Goal: Information Seeking & Learning: Find specific fact

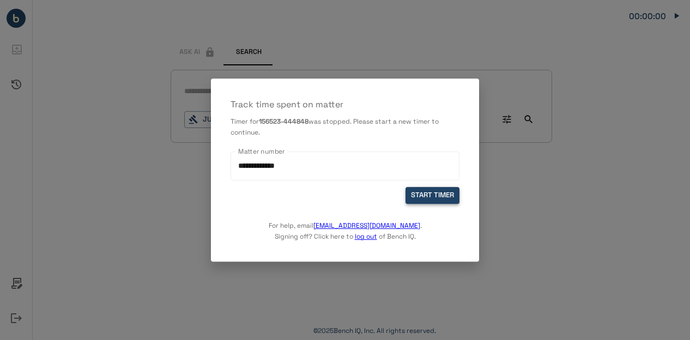
click at [421, 191] on button "START TIMER" at bounding box center [433, 195] width 54 height 17
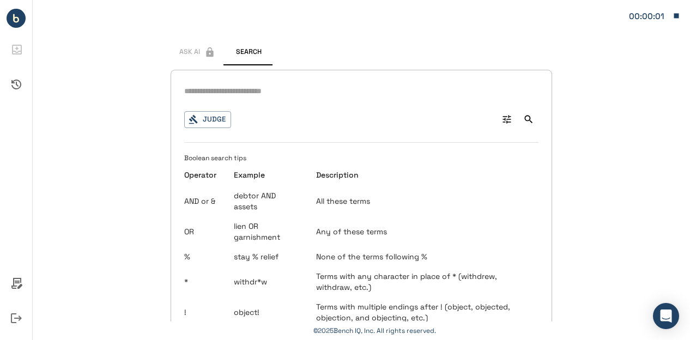
click at [225, 92] on input "text" at bounding box center [361, 91] width 354 height 16
click at [502, 117] on icon "Advanced Search" at bounding box center [507, 119] width 11 height 11
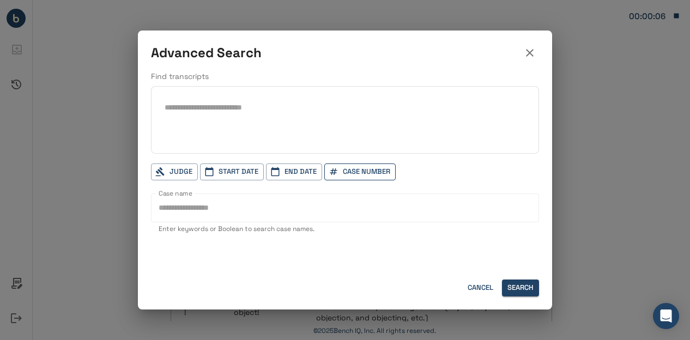
click at [367, 172] on button "Case Number" at bounding box center [359, 172] width 71 height 17
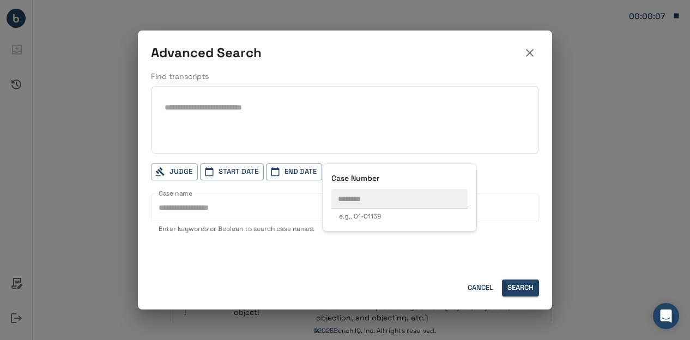
click at [369, 202] on input "text" at bounding box center [400, 199] width 136 height 20
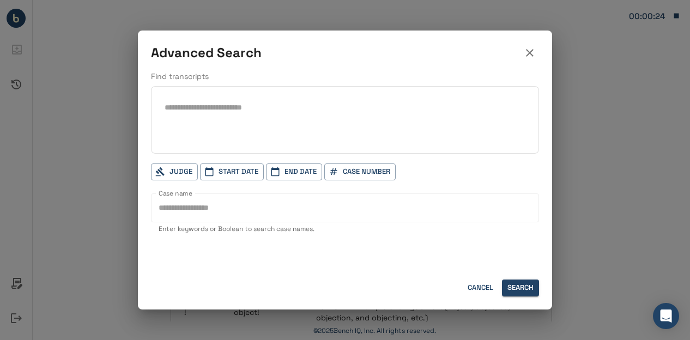
click at [230, 110] on input "text" at bounding box center [345, 108] width 361 height 16
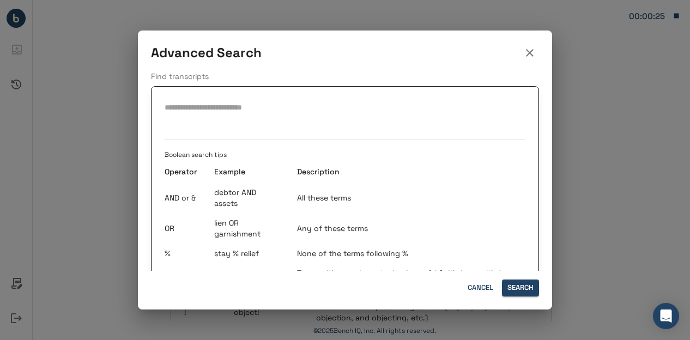
click at [293, 65] on h2 "Advanced Search" at bounding box center [345, 51] width 414 height 40
click at [528, 55] on icon "button" at bounding box center [530, 53] width 8 height 8
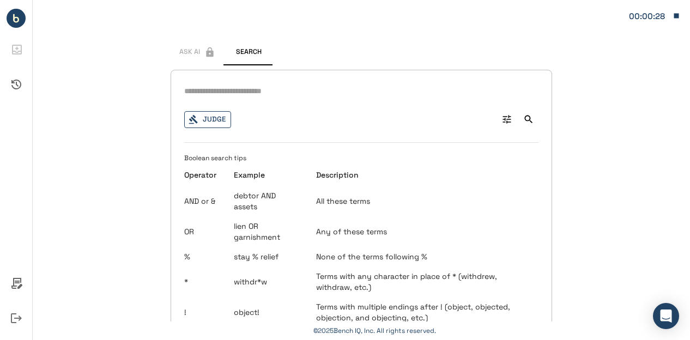
click at [216, 115] on button "Judge" at bounding box center [207, 119] width 47 height 17
click at [519, 122] on button "Search" at bounding box center [529, 120] width 20 height 20
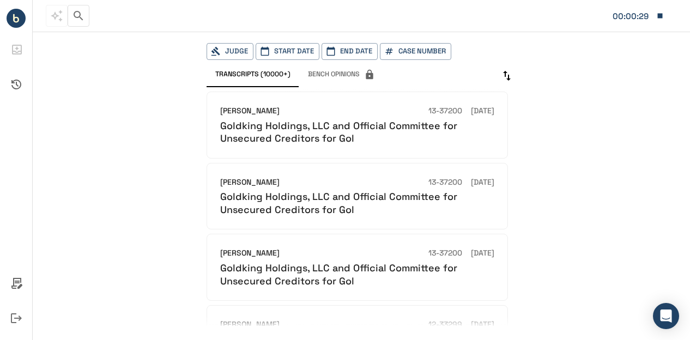
click at [510, 119] on div "[PERSON_NAME] 13-37200 [DATE] Goldking Holdings, LLC and Official Committee for…" at bounding box center [368, 206] width 323 height 239
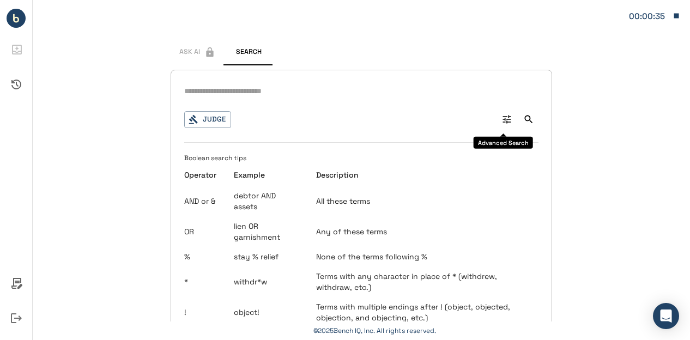
click at [502, 115] on icon "Advanced Search" at bounding box center [507, 119] width 11 height 11
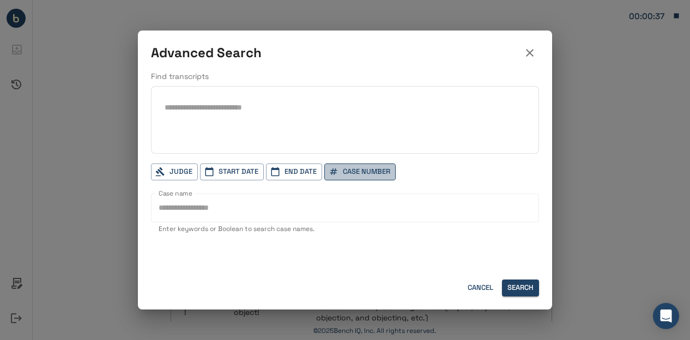
click at [350, 168] on button "Case Number" at bounding box center [359, 172] width 71 height 17
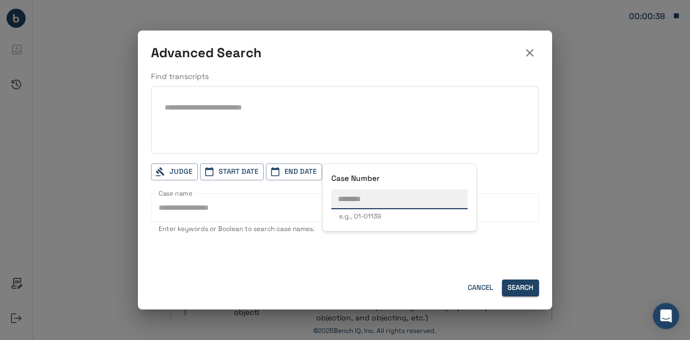
click at [359, 202] on input "text" at bounding box center [400, 199] width 136 height 20
paste input "********"
type input "********"
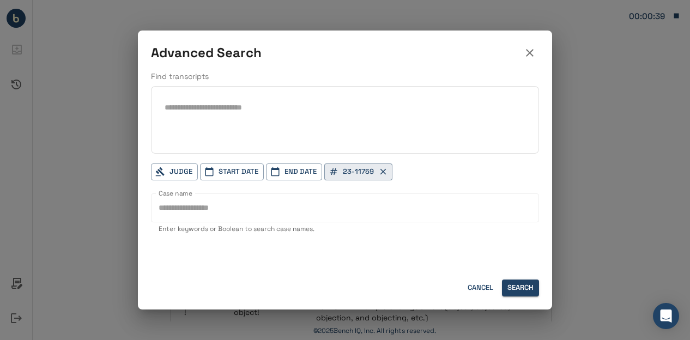
click at [424, 252] on div at bounding box center [345, 170] width 690 height 340
click at [527, 293] on button "Search" at bounding box center [520, 288] width 37 height 17
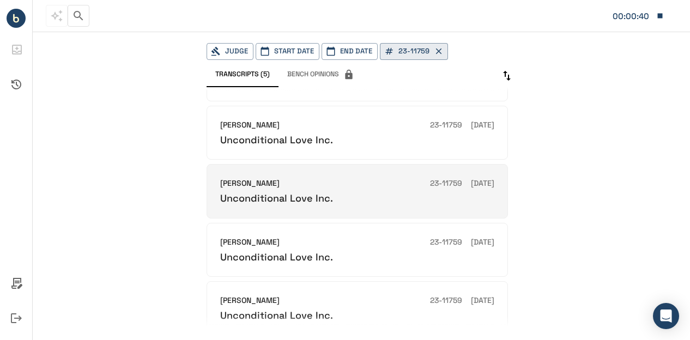
scroll to position [89, 0]
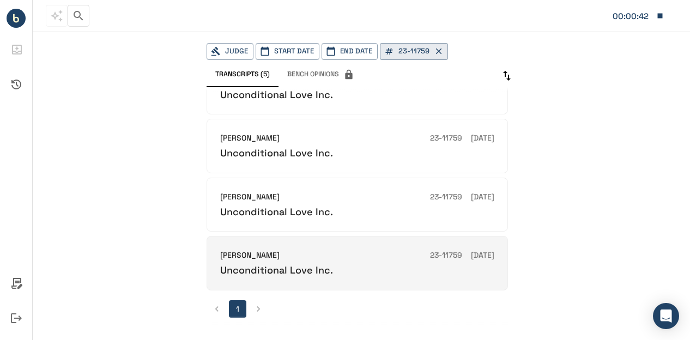
click at [298, 264] on h6 "Unconditional Love Inc." at bounding box center [276, 270] width 113 height 13
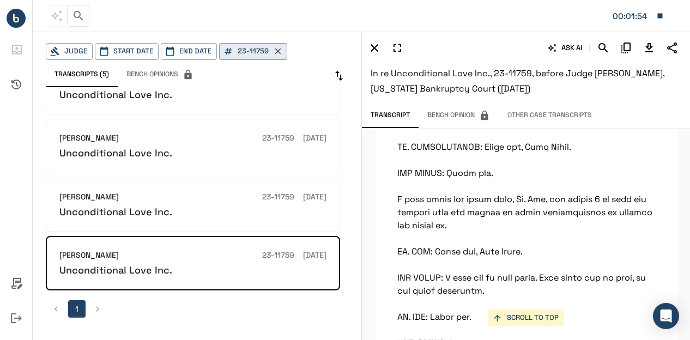
scroll to position [2002, 0]
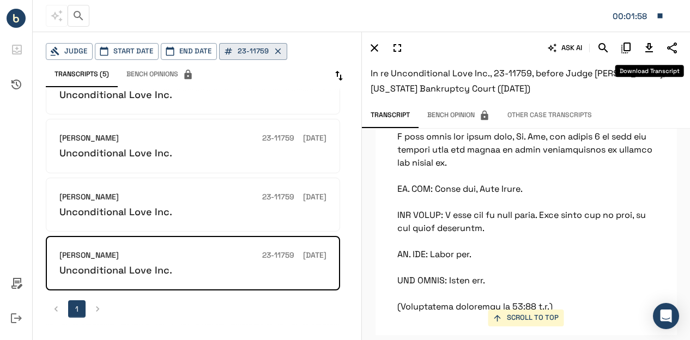
click at [651, 45] on icon "Download Transcript" at bounding box center [650, 47] width 8 height 9
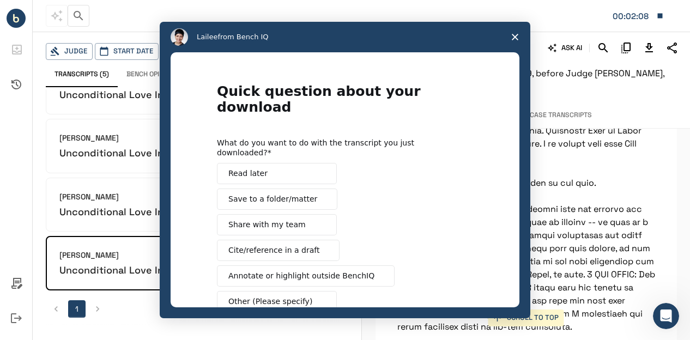
scroll to position [0, 0]
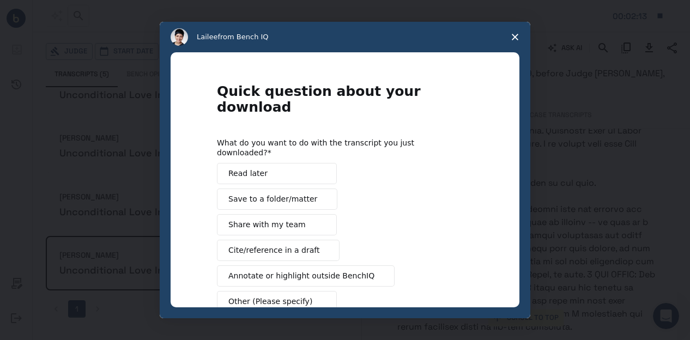
click at [278, 219] on span "Share with my team" at bounding box center [266, 224] width 77 height 11
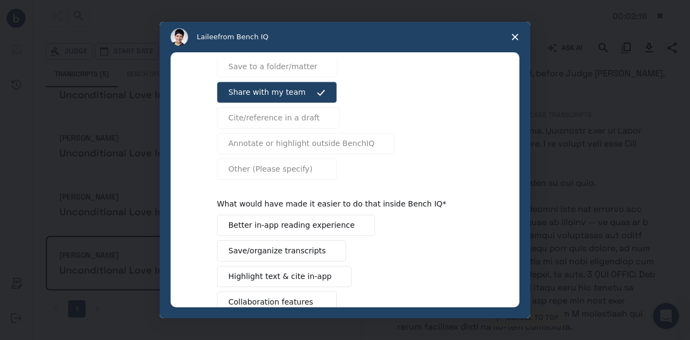
scroll to position [197, 0]
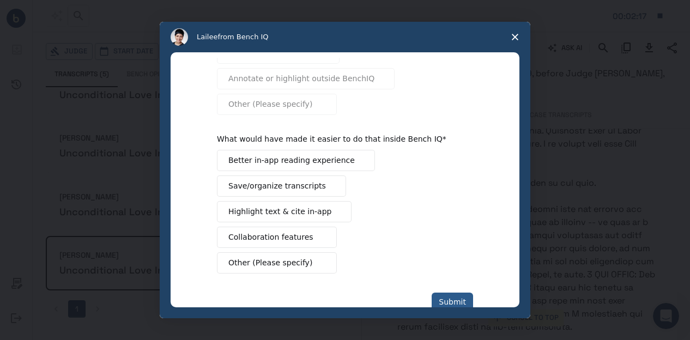
click at [462, 293] on button "Submit" at bounding box center [452, 302] width 41 height 19
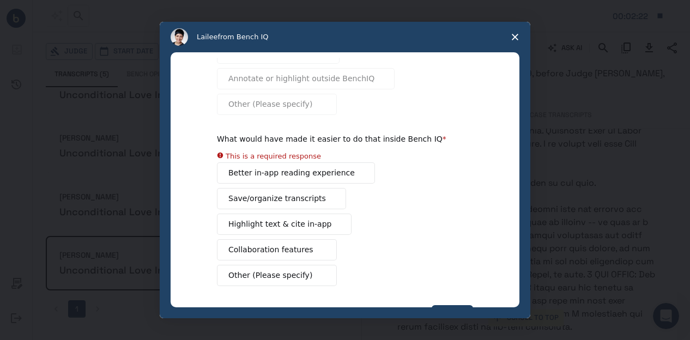
click at [515, 41] on span "Close survey" at bounding box center [515, 37] width 31 height 31
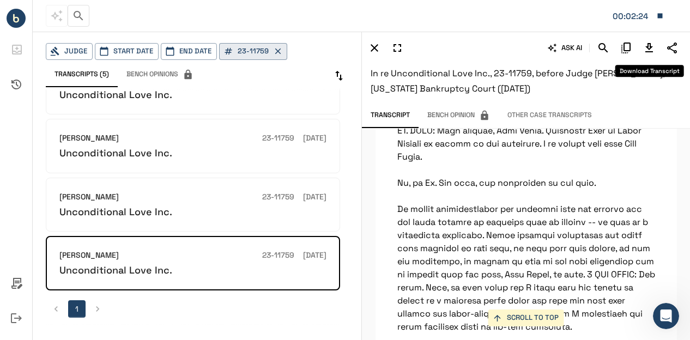
click at [648, 55] on button "Download Transcript" at bounding box center [649, 48] width 19 height 19
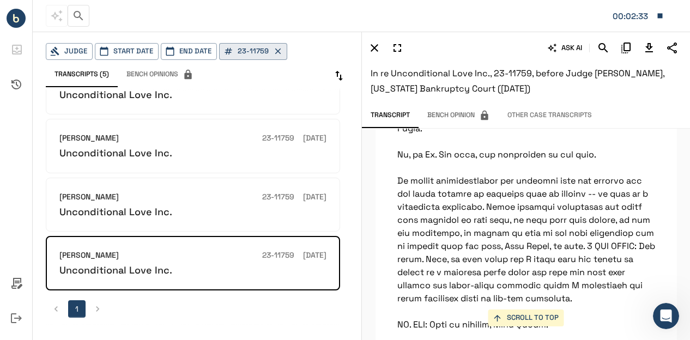
scroll to position [1461, 0]
click at [275, 50] on icon "button" at bounding box center [278, 51] width 10 height 10
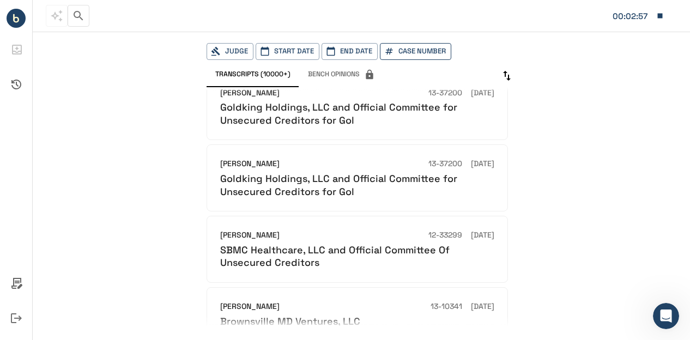
scroll to position [495, 0]
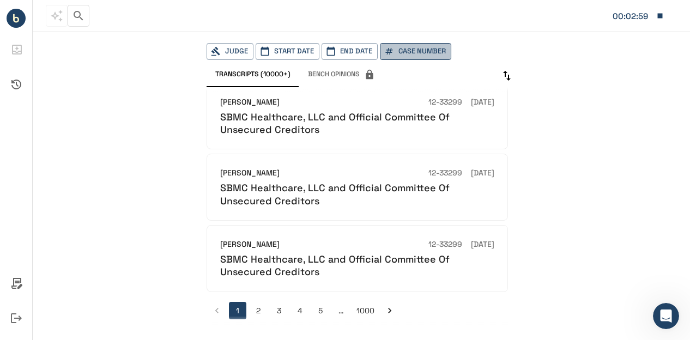
click at [411, 48] on button "Case Number" at bounding box center [415, 51] width 71 height 17
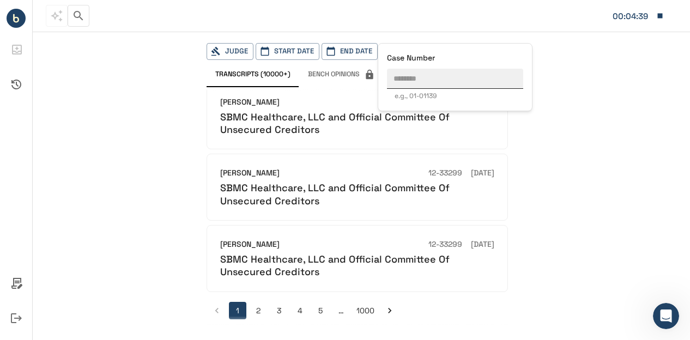
click at [411, 73] on input "text" at bounding box center [455, 79] width 136 height 20
paste input "********"
type input "********"
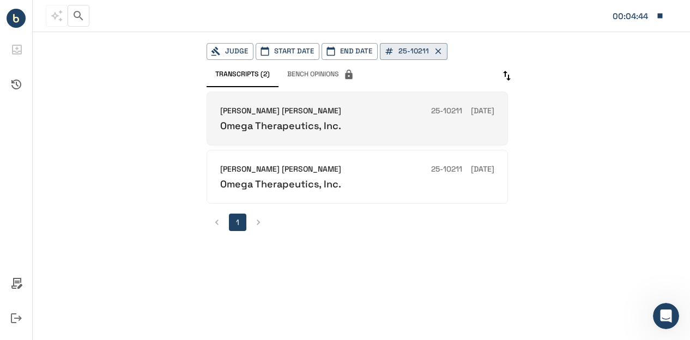
click at [275, 122] on h6 "Omega Therapeutics, Inc." at bounding box center [280, 125] width 121 height 13
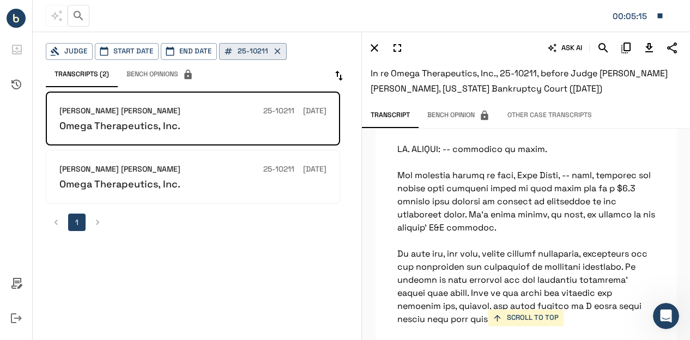
scroll to position [1021, 0]
click at [607, 45] on icon "Search" at bounding box center [603, 47] width 13 height 13
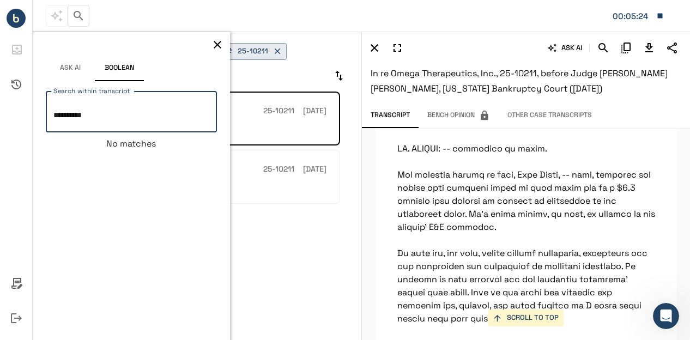
type textarea "**********"
click at [218, 45] on icon "button" at bounding box center [217, 44] width 13 height 13
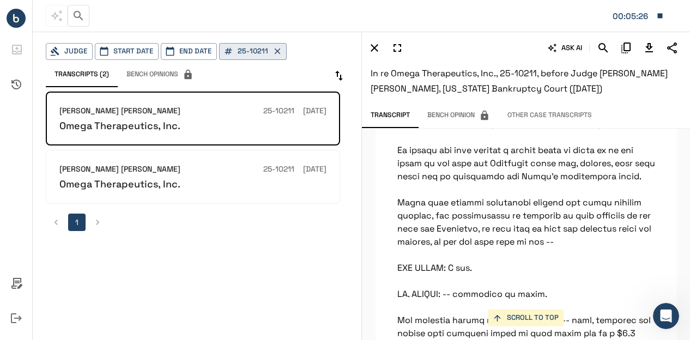
scroll to position [875, 0]
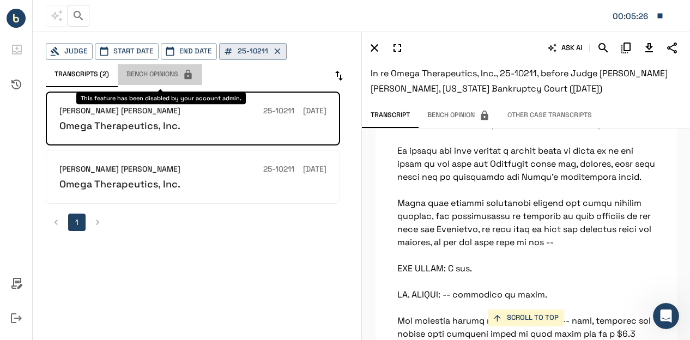
click at [158, 75] on span "Bench Opinions" at bounding box center [160, 74] width 67 height 11
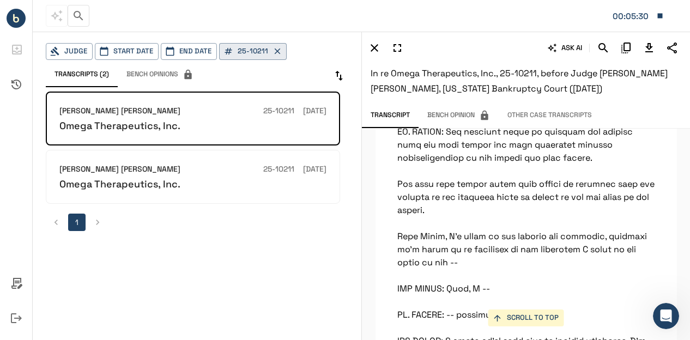
scroll to position [1850, 0]
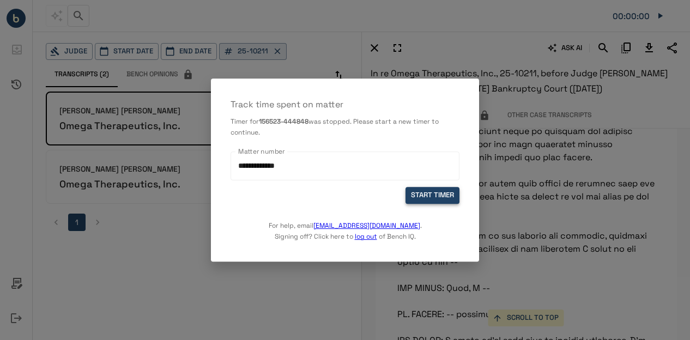
click at [438, 197] on button "START TIMER" at bounding box center [433, 195] width 54 height 17
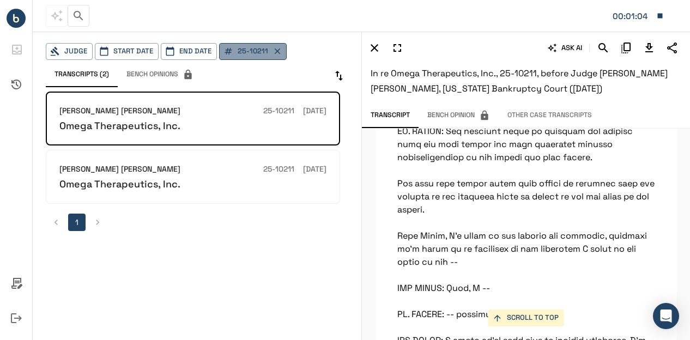
click at [278, 52] on icon "button" at bounding box center [278, 51] width 10 height 10
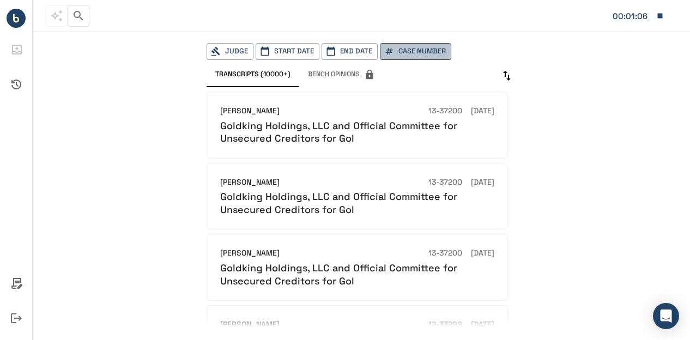
click at [410, 56] on button "Case Number" at bounding box center [415, 51] width 71 height 17
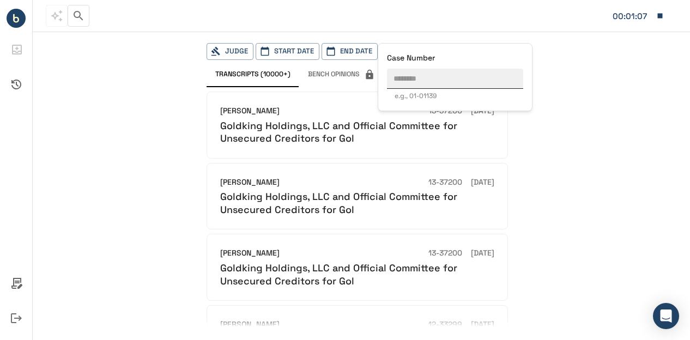
click at [411, 78] on input "text" at bounding box center [455, 79] width 136 height 20
paste input "********"
type input "********"
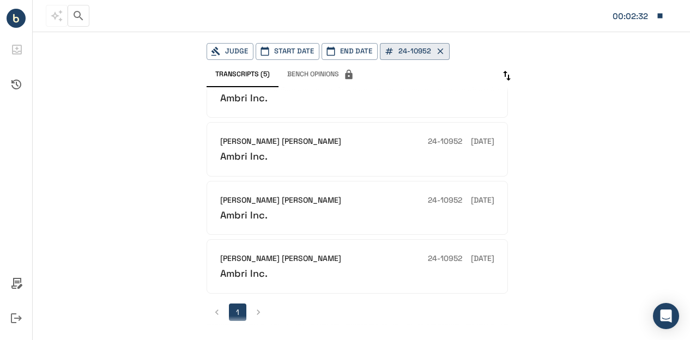
scroll to position [87, 0]
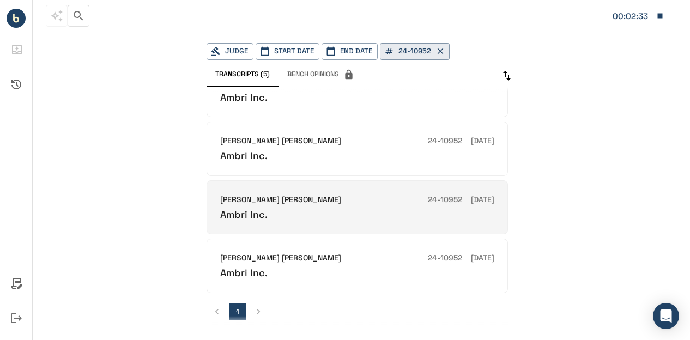
click at [400, 210] on div "Ambri Inc." at bounding box center [357, 214] width 274 height 13
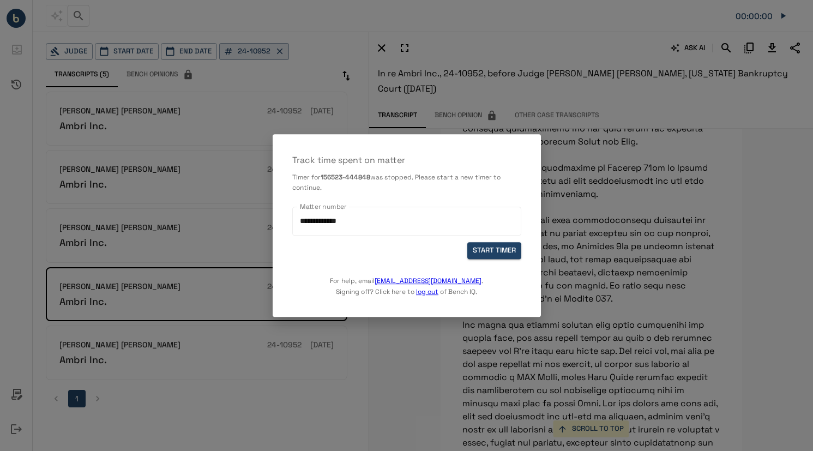
scroll to position [2887, 0]
click at [528, 340] on div at bounding box center [406, 225] width 813 height 451
click at [495, 246] on button "START TIMER" at bounding box center [494, 251] width 54 height 17
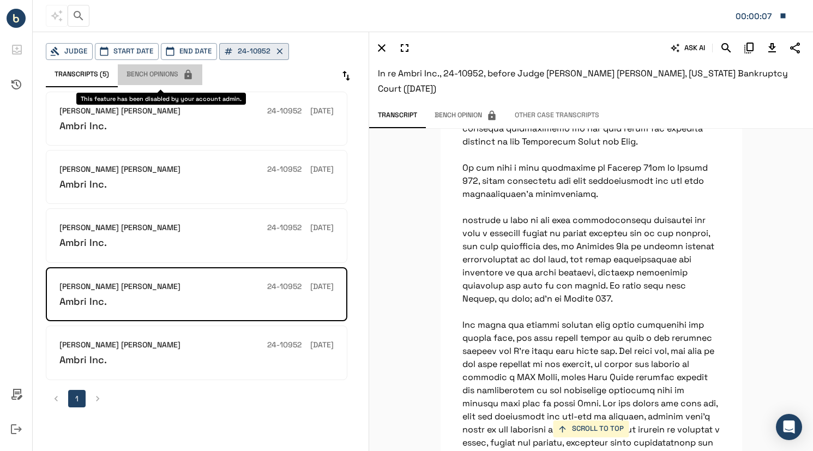
click at [142, 75] on span "Bench Opinions" at bounding box center [160, 74] width 67 height 11
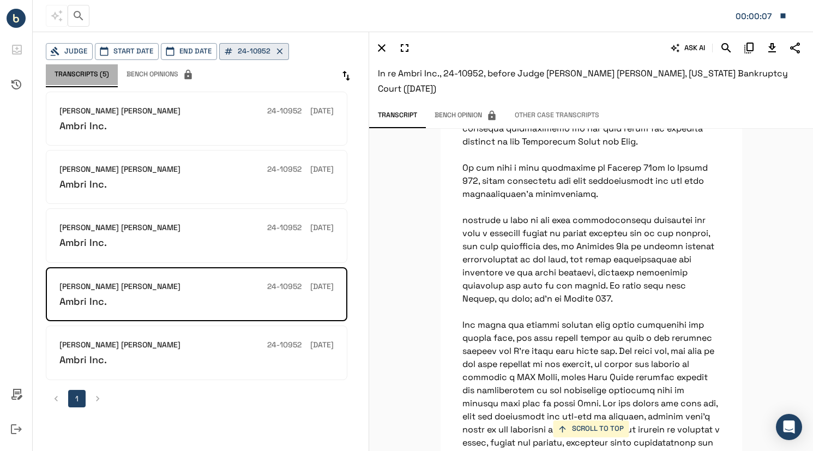
click at [71, 71] on button "Transcripts (5)" at bounding box center [82, 74] width 72 height 21
